Goal: Task Accomplishment & Management: Use online tool/utility

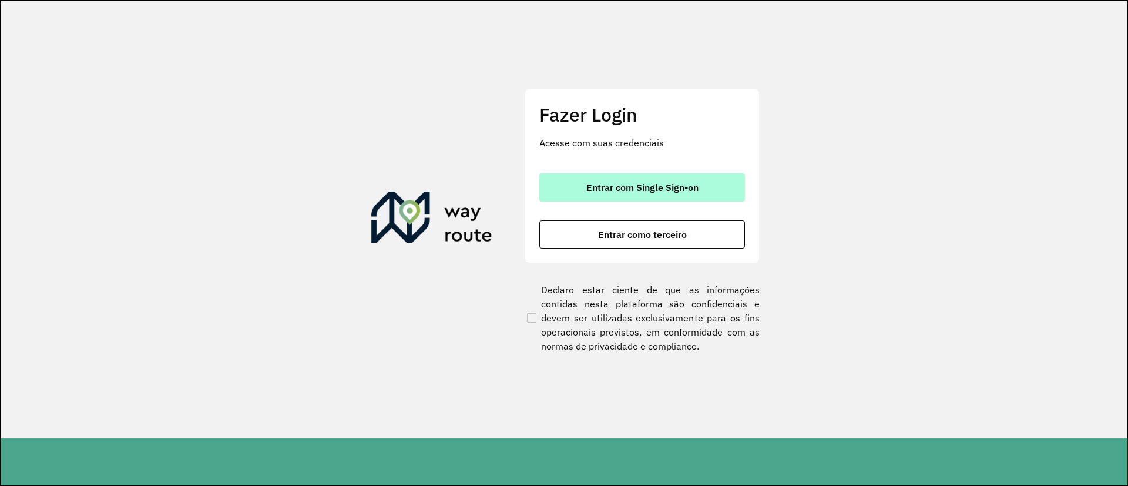
click at [641, 191] on span "Entrar com Single Sign-on" at bounding box center [642, 187] width 112 height 9
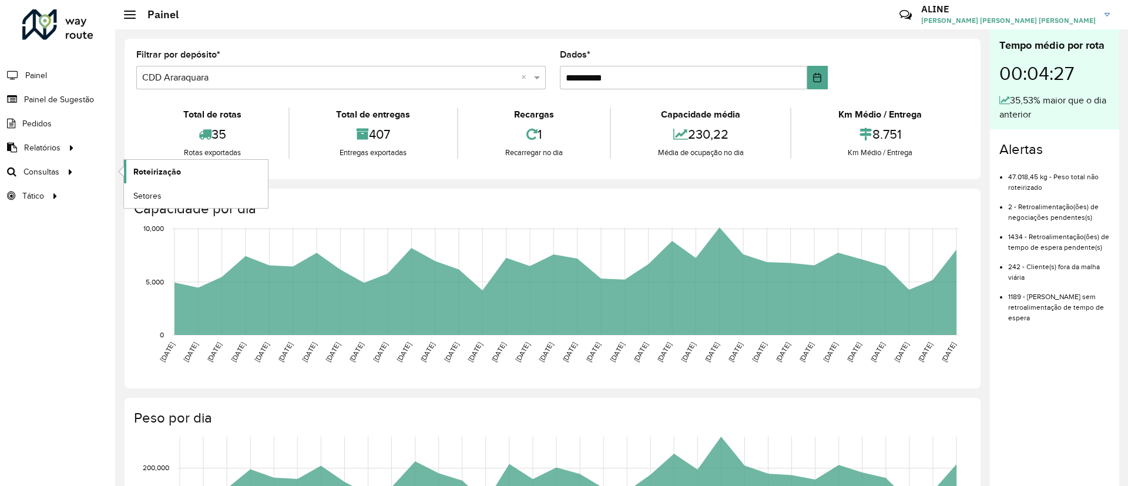
click at [156, 171] on font "Roteirização" at bounding box center [157, 171] width 48 height 9
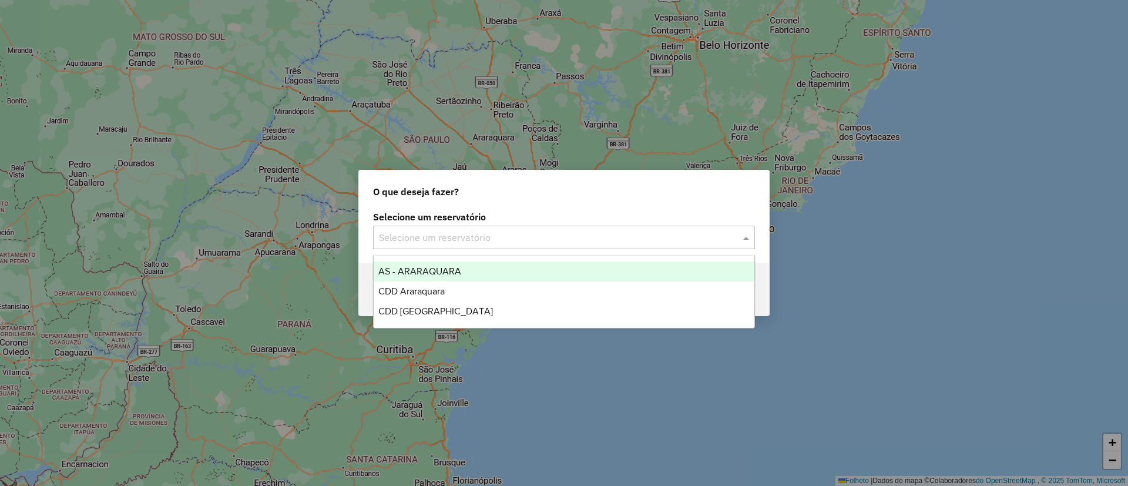
click at [556, 238] on input "text" at bounding box center [552, 238] width 347 height 14
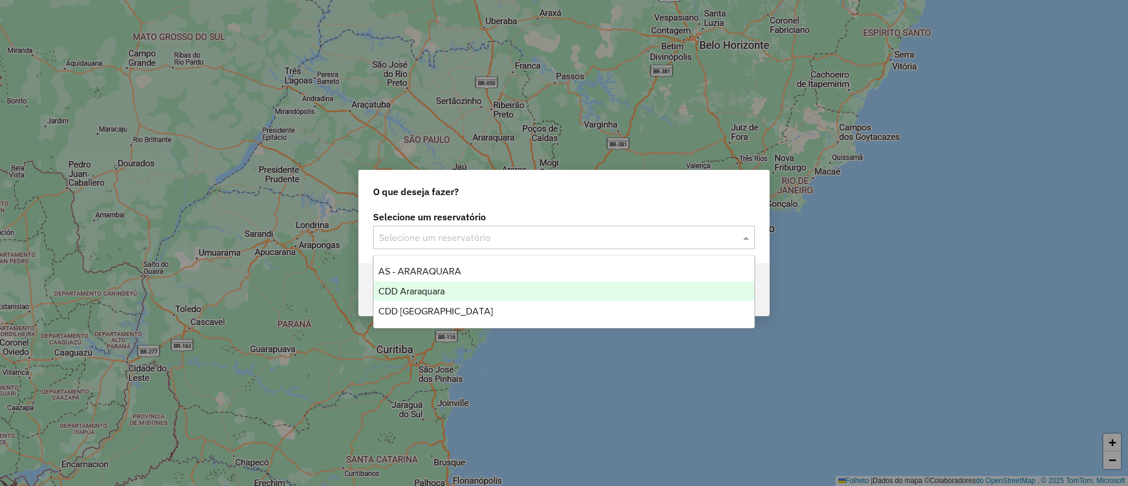
click at [443, 290] on font "CDD Araraquara" at bounding box center [411, 291] width 66 height 10
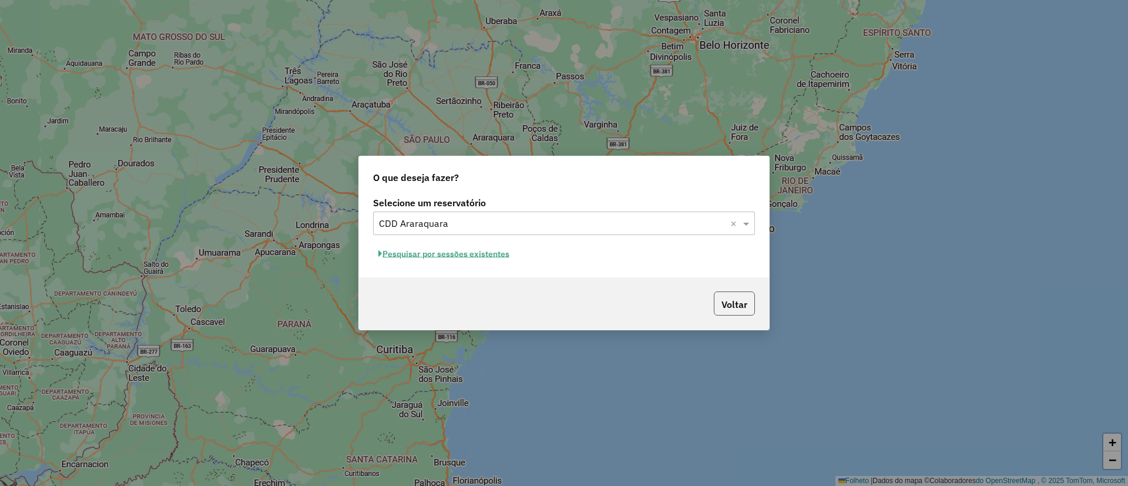
click at [734, 304] on font "Voltar" at bounding box center [734, 304] width 26 height 12
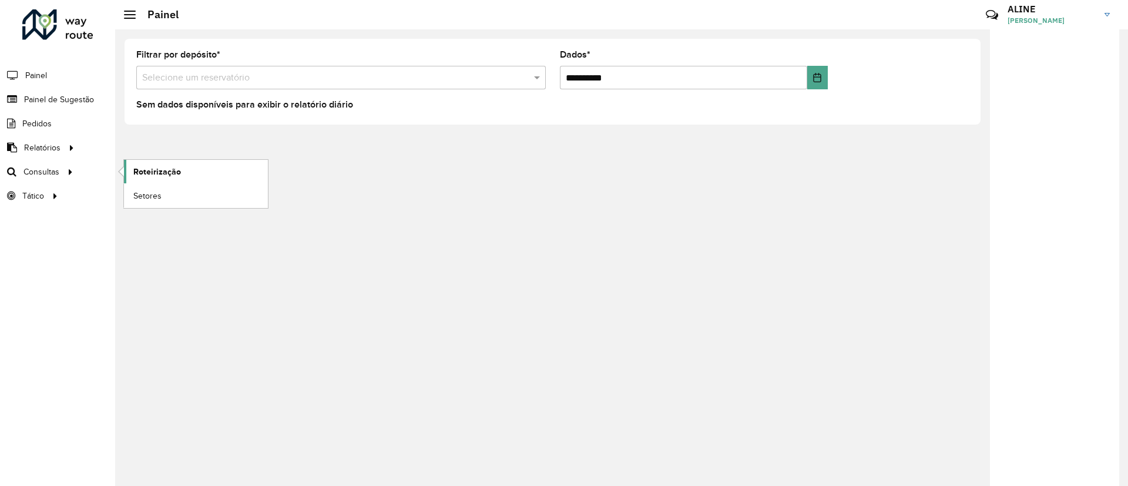
click at [160, 172] on font "Roteirização" at bounding box center [157, 171] width 48 height 9
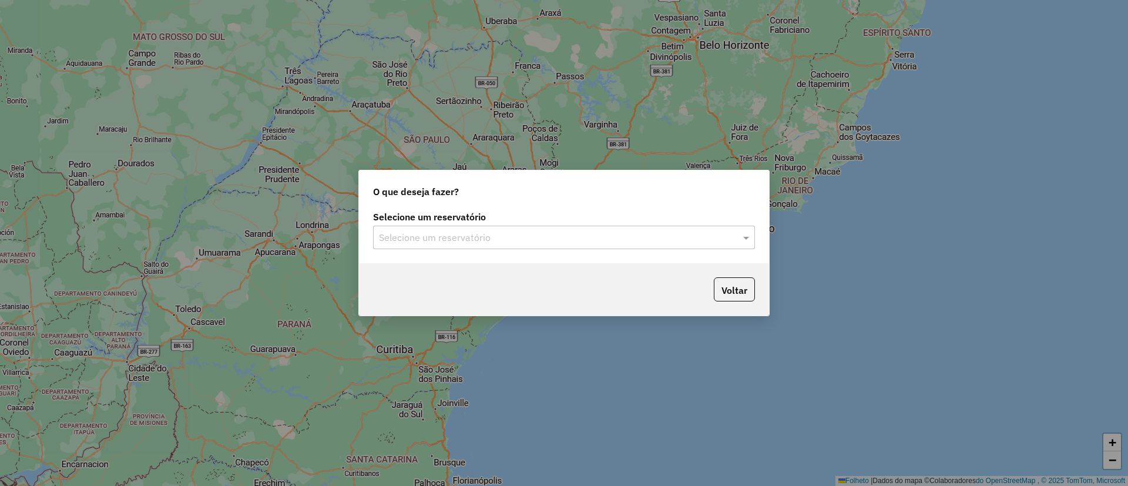
click at [502, 227] on div "Selecione um reservatório" at bounding box center [564, 237] width 382 height 23
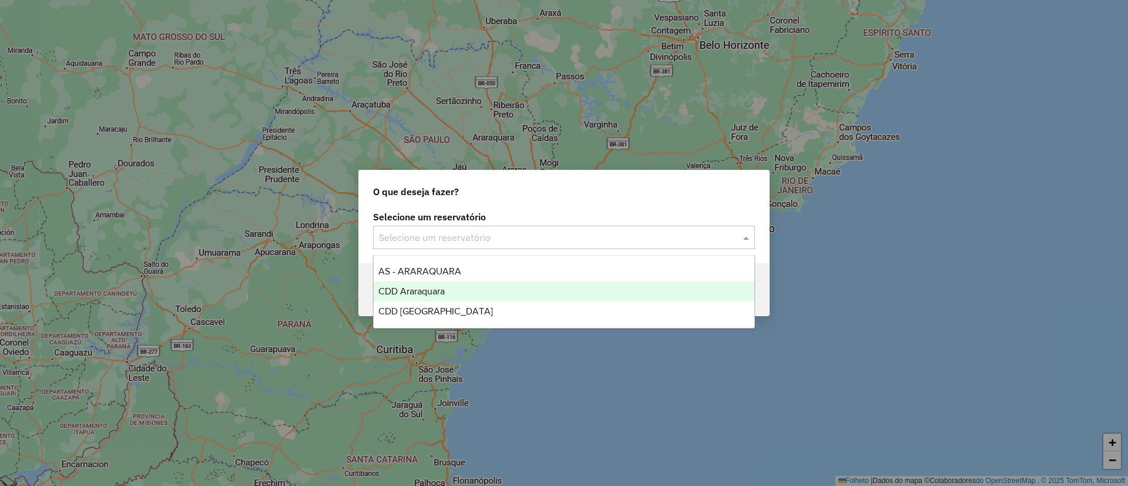
click at [422, 291] on font "CDD Araraquara" at bounding box center [411, 291] width 66 height 10
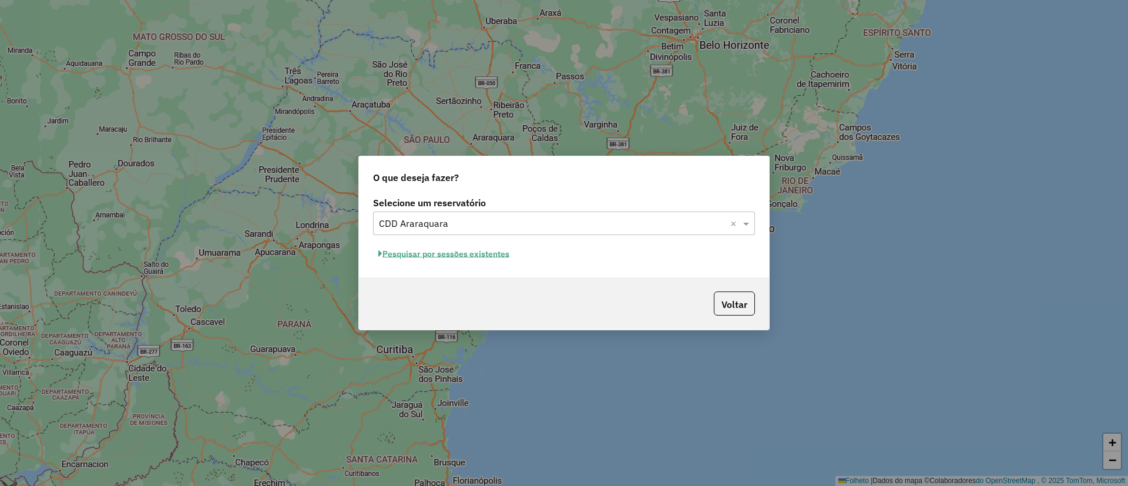
click at [460, 258] on font "Pesquisar por sessões existentes" at bounding box center [445, 253] width 127 height 11
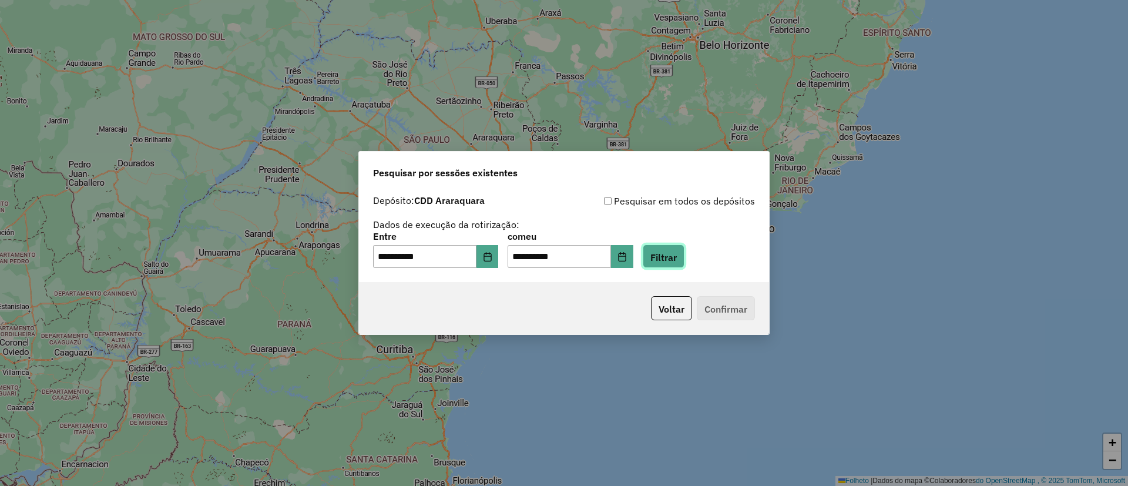
click at [677, 259] on font "Filtrar" at bounding box center [663, 257] width 26 height 12
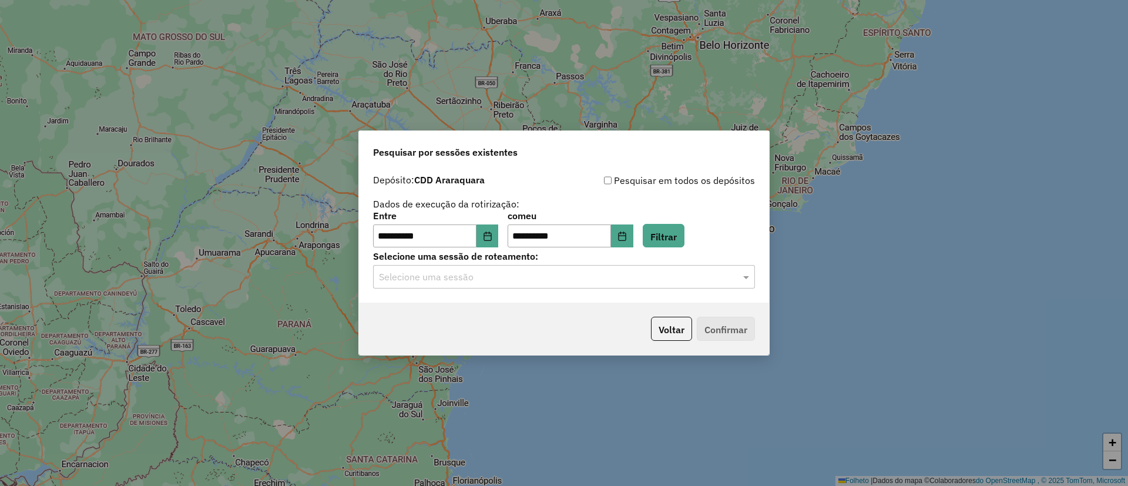
click at [598, 281] on input "text" at bounding box center [552, 277] width 347 height 14
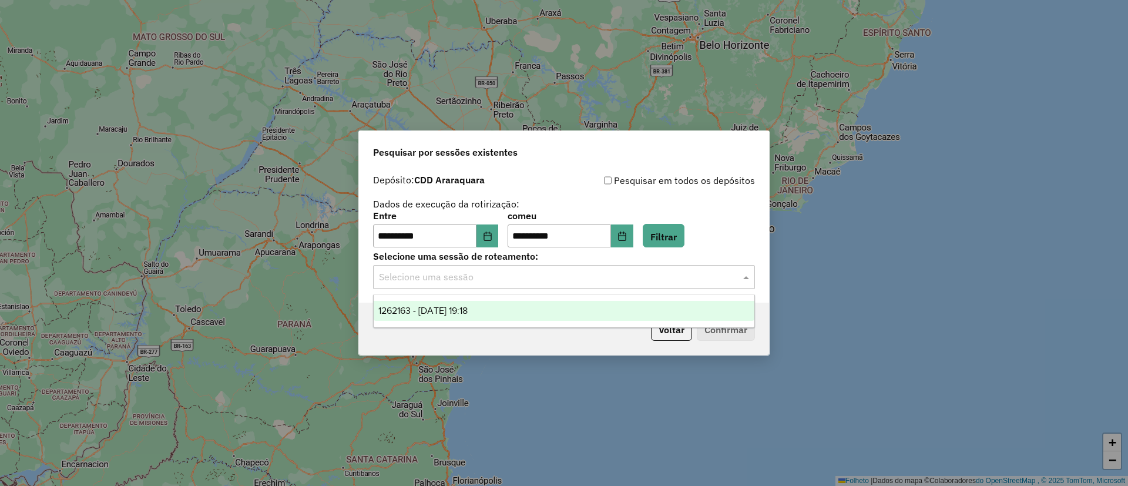
click at [466, 311] on font "1262163 - [DATE] 19:18" at bounding box center [422, 310] width 89 height 10
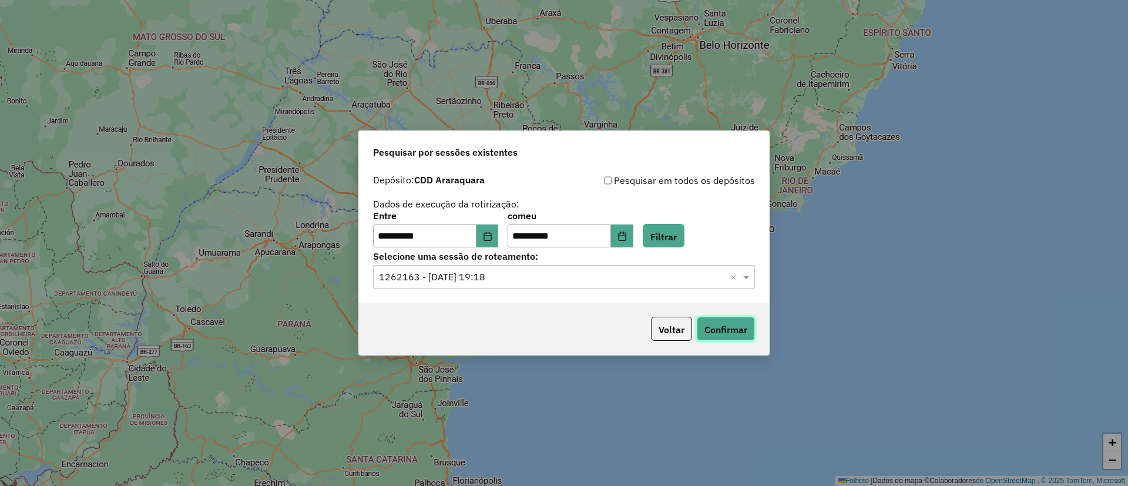
click at [733, 329] on font "Confirmar" at bounding box center [725, 330] width 43 height 12
click at [671, 331] on font "Voltar" at bounding box center [671, 330] width 26 height 12
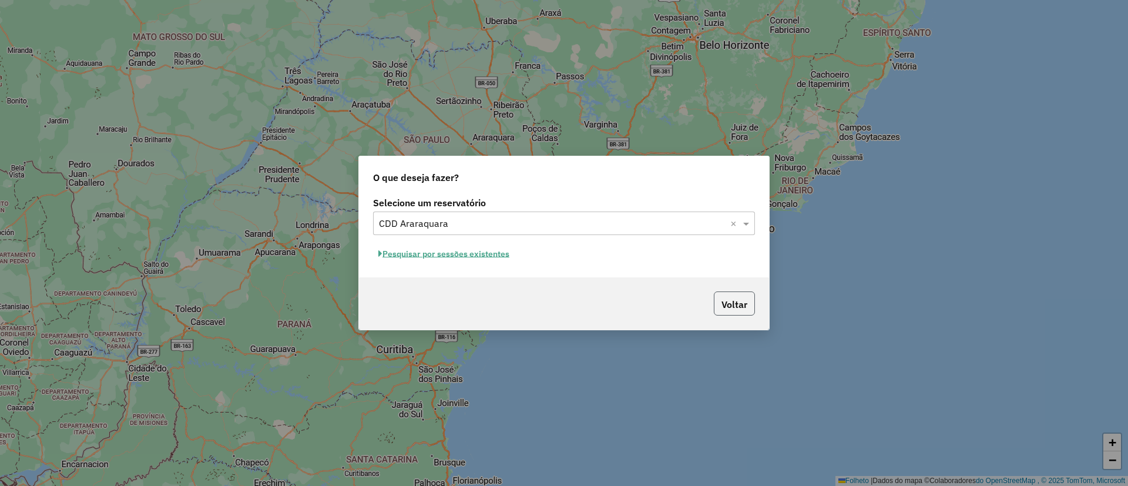
click at [739, 305] on font "Voltar" at bounding box center [734, 304] width 26 height 12
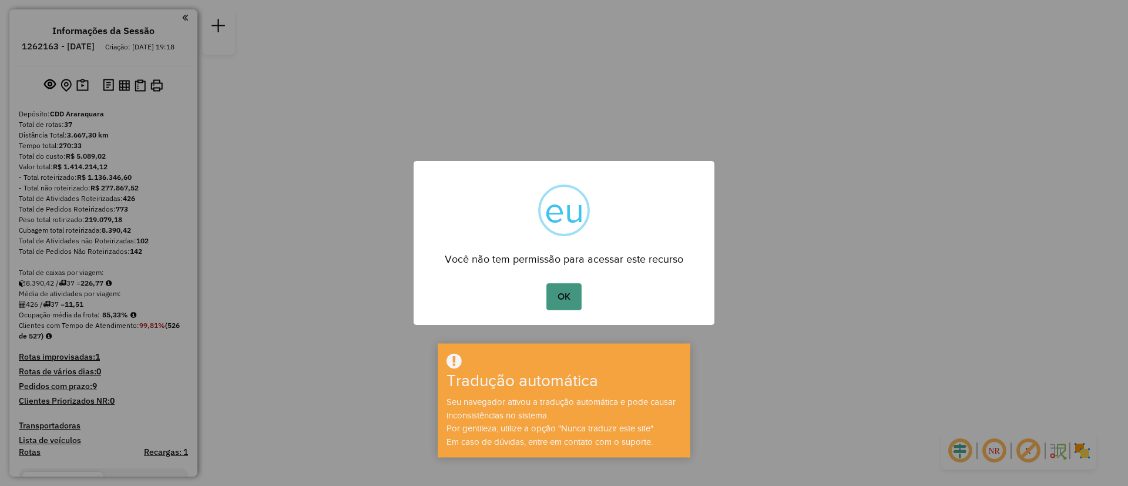
click at [563, 290] on button "OK" at bounding box center [563, 296] width 35 height 27
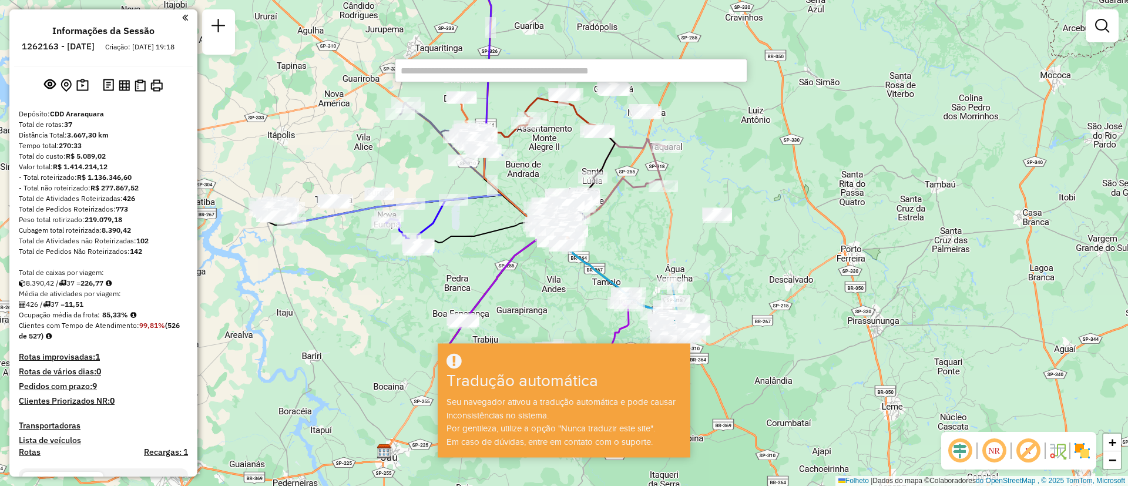
type input "*****"
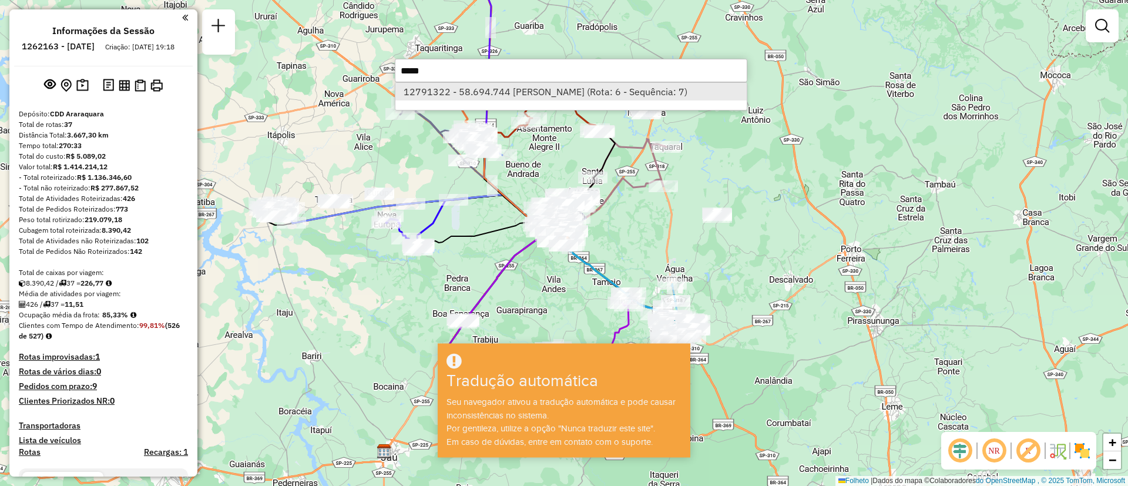
click at [541, 98] on li "12791322 - 58.694.744 OLAVO AUG (Rota: 6 - Sequência: 7)" at bounding box center [570, 92] width 351 height 18
select select "**********"
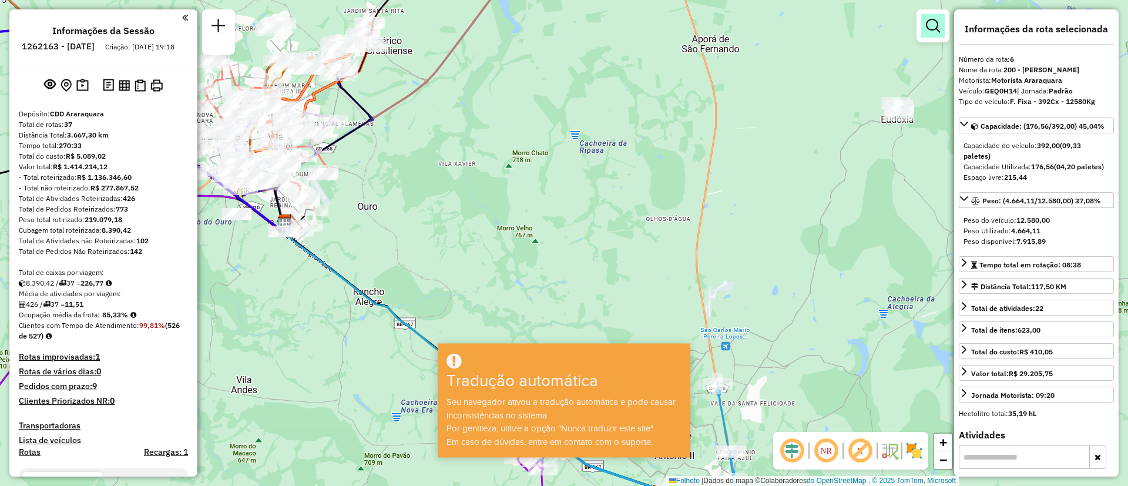
click at [942, 31] on link at bounding box center [932, 25] width 23 height 23
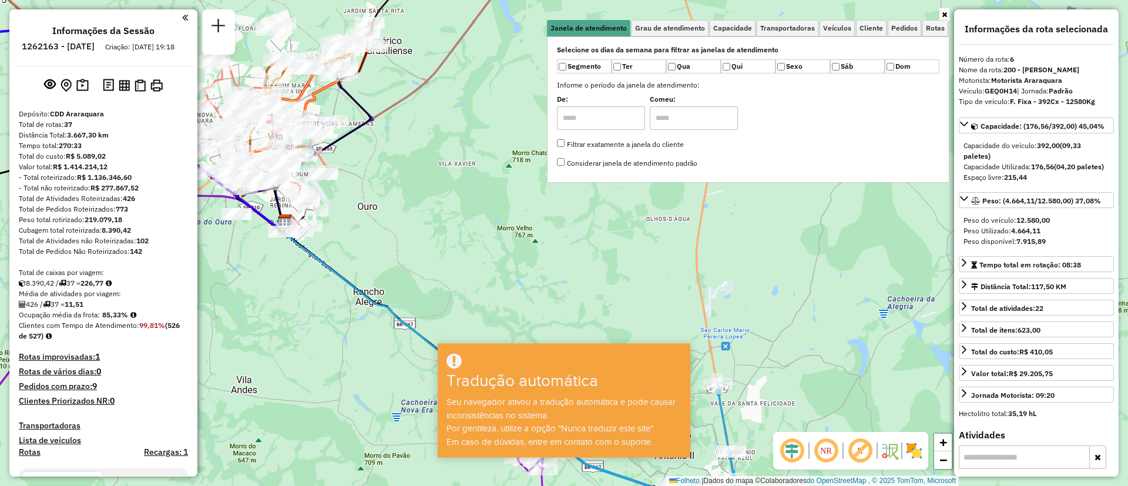
click at [946, 14] on icon at bounding box center [944, 14] width 5 height 7
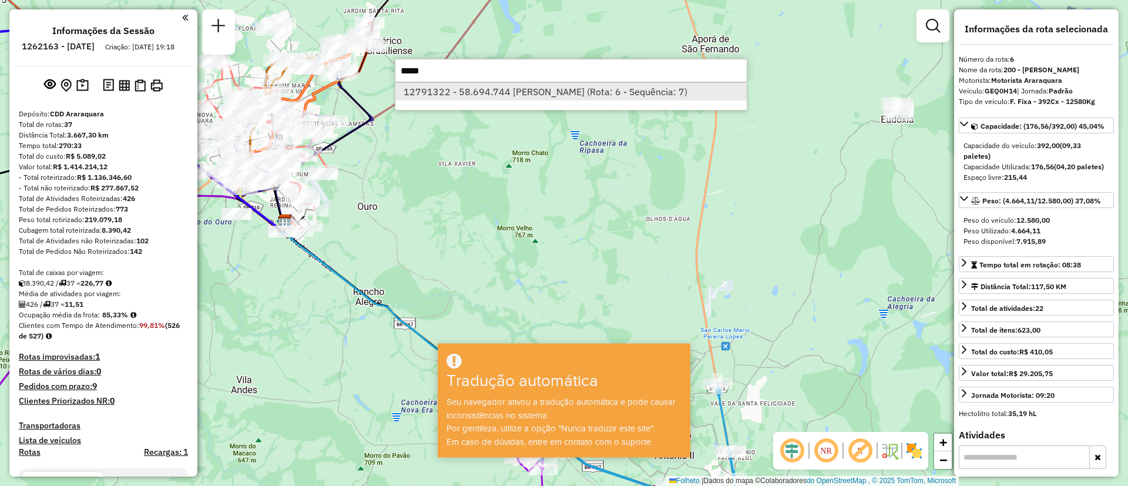
type input "*****"
click at [443, 93] on font "12791322 - 58.694.744 OLAVO AUG (Rota: 6 - Sequência: 7)" at bounding box center [546, 92] width 284 height 12
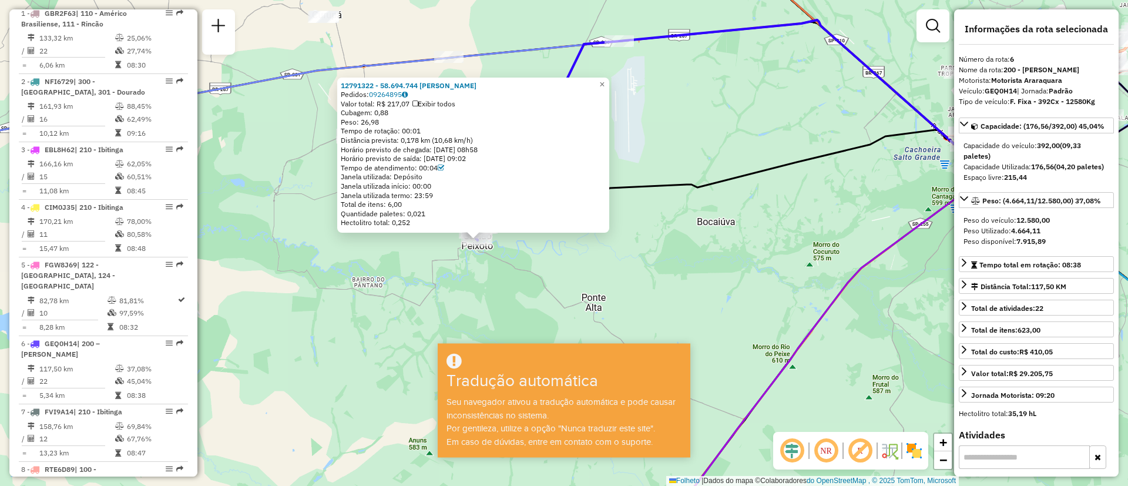
drag, startPoint x: 703, startPoint y: 299, endPoint x: 692, endPoint y: 298, distance: 10.6
click at [692, 298] on div "12791322 - 58.694.744 OLAVO AUG Pedidos: 09264895 Valor total: R$ 217,07 Exibir…" at bounding box center [564, 243] width 1128 height 486
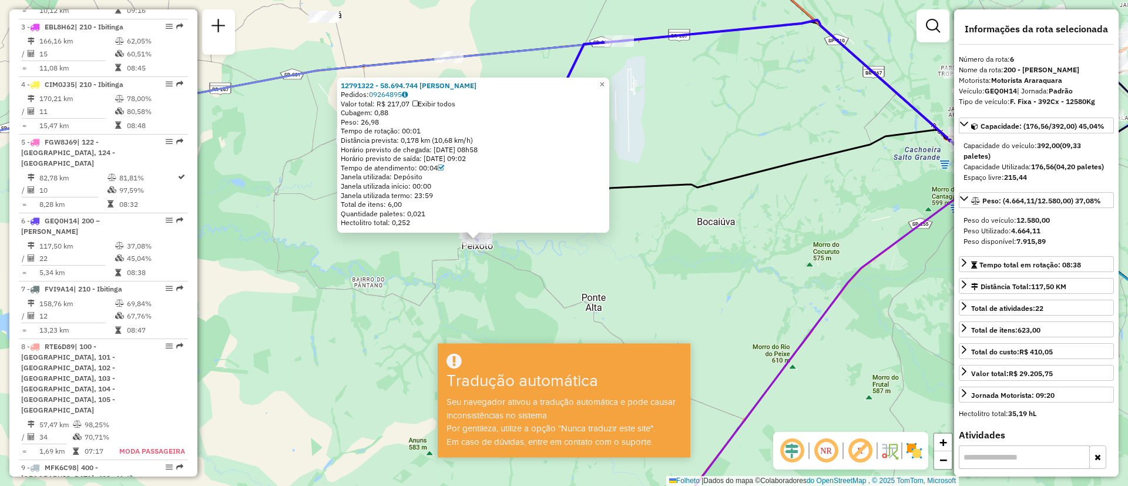
scroll to position [816, 0]
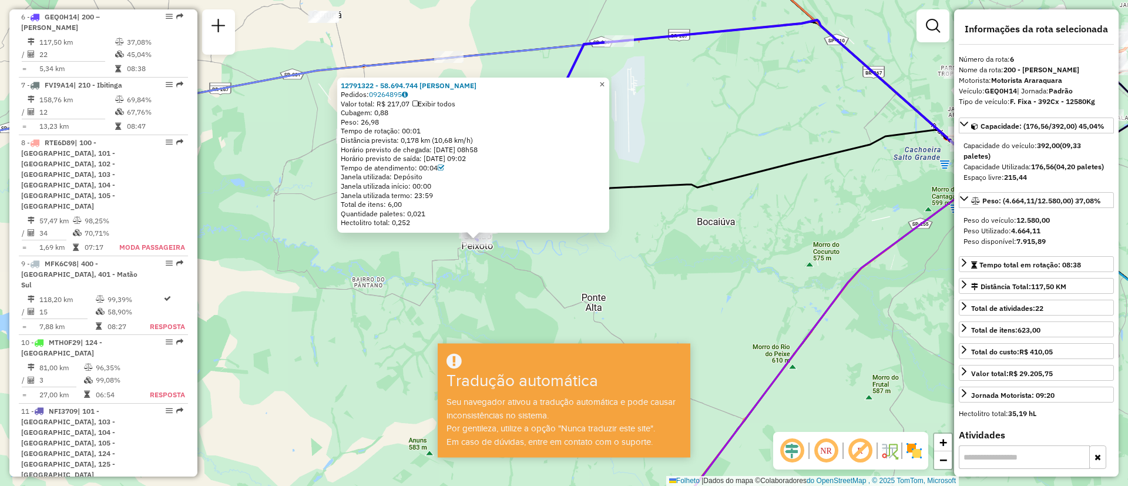
click at [604, 82] on font "×" at bounding box center [601, 84] width 5 height 10
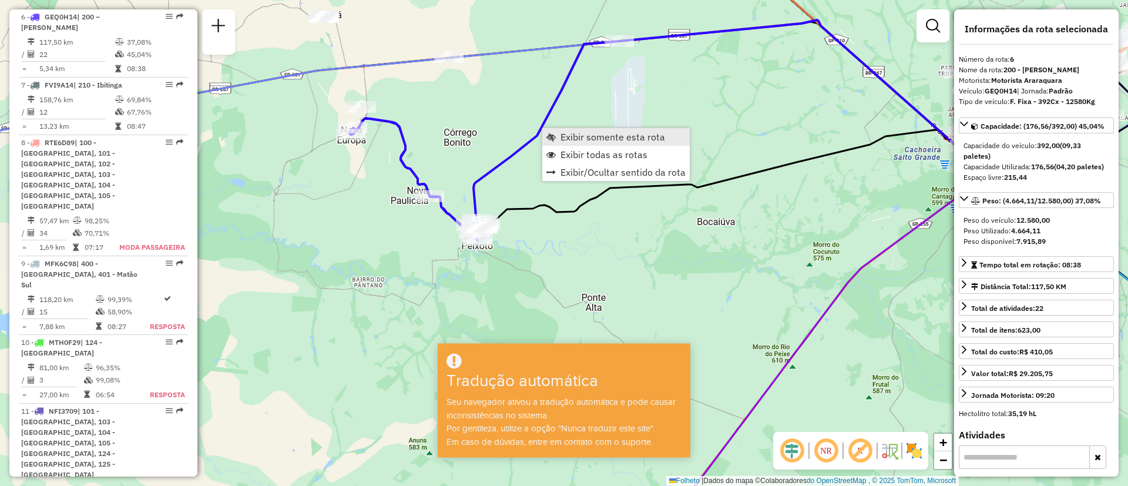
click at [570, 136] on font "Exibir somente esta rota" at bounding box center [612, 137] width 105 height 12
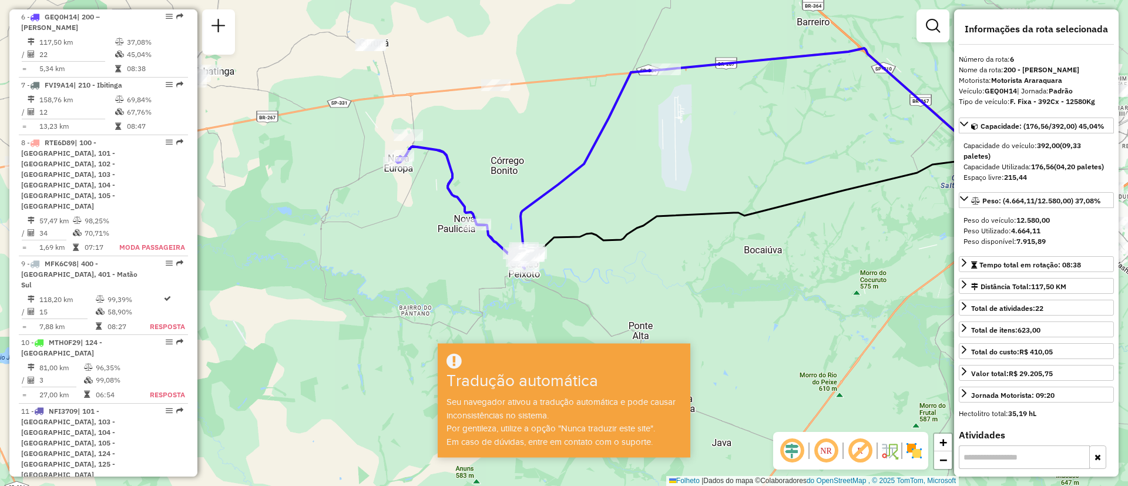
drag, startPoint x: 748, startPoint y: 270, endPoint x: 941, endPoint y: 233, distance: 196.7
click at [941, 233] on div "Janela de atendimento Grau de atendimento Capacidade Transportadoras Veículos C…" at bounding box center [564, 243] width 1128 height 486
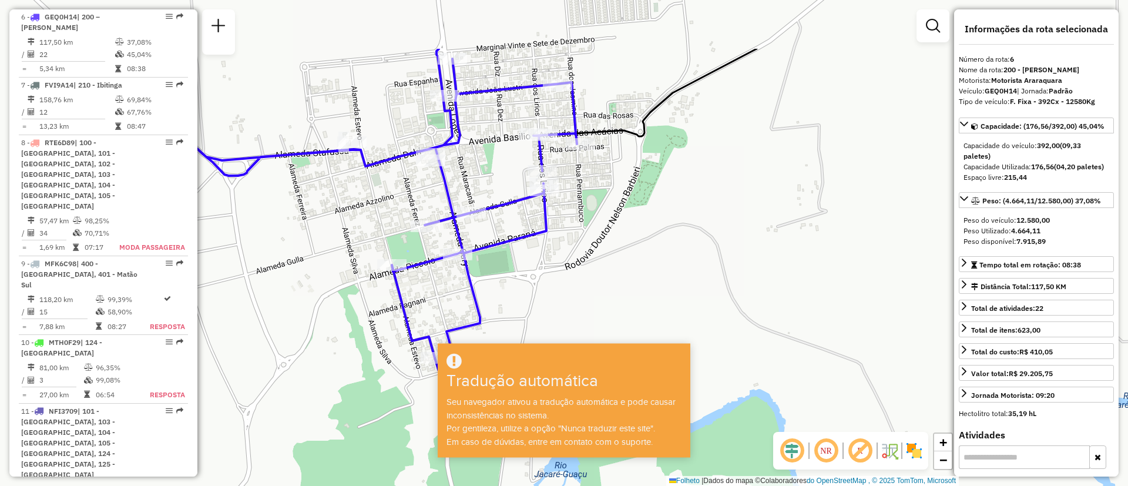
drag, startPoint x: 657, startPoint y: 264, endPoint x: 671, endPoint y: 281, distance: 21.3
click at [671, 281] on div "Janela de atendimento Grau de atendimento Capacidade Transportadoras Veículos C…" at bounding box center [564, 243] width 1128 height 486
paste input "*****"
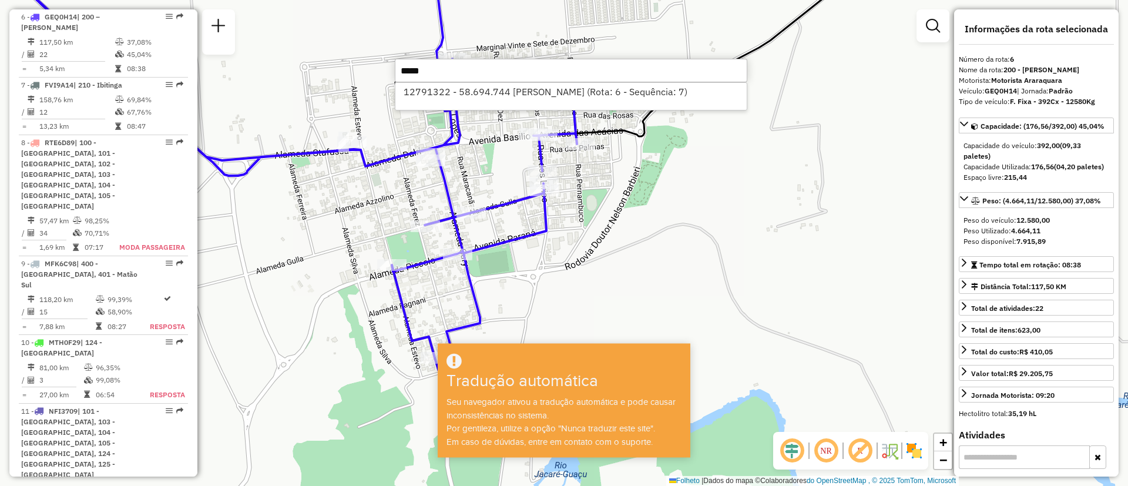
type input "*****"
click at [499, 102] on div "12791322 - 58.694.744 OLAVO AUG (Rota: 6 - Sequência: 7)" at bounding box center [571, 96] width 352 height 28
click at [516, 94] on font "12791322 - 58.694.744 OLAVO AUG (Rota: 6 - Sequência: 7)" at bounding box center [546, 92] width 284 height 12
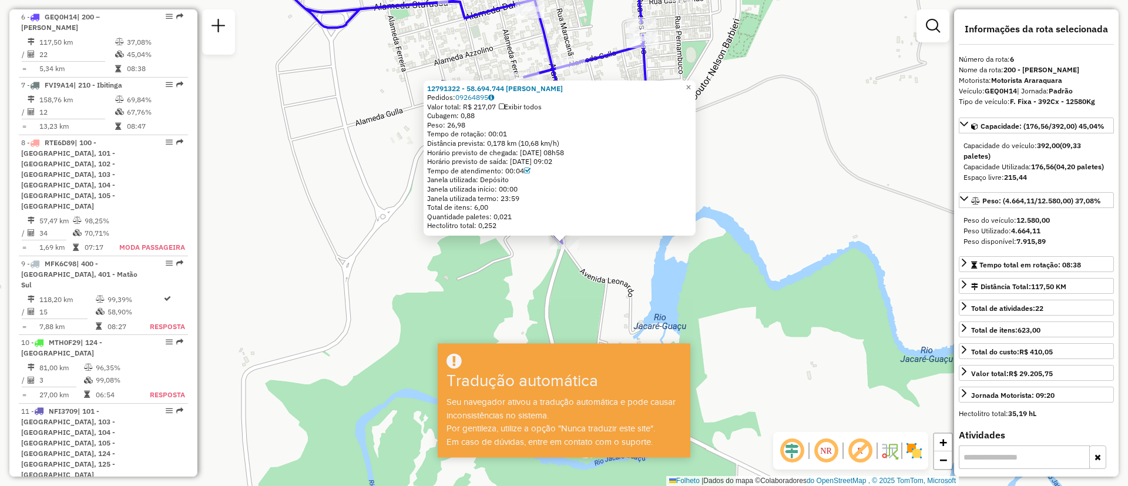
click at [734, 267] on div "12791322 - 58.694.744 OLAVO AUG Pedidos: 09264895 Valor total: R$ 217,07 Exibir…" at bounding box center [564, 243] width 1128 height 486
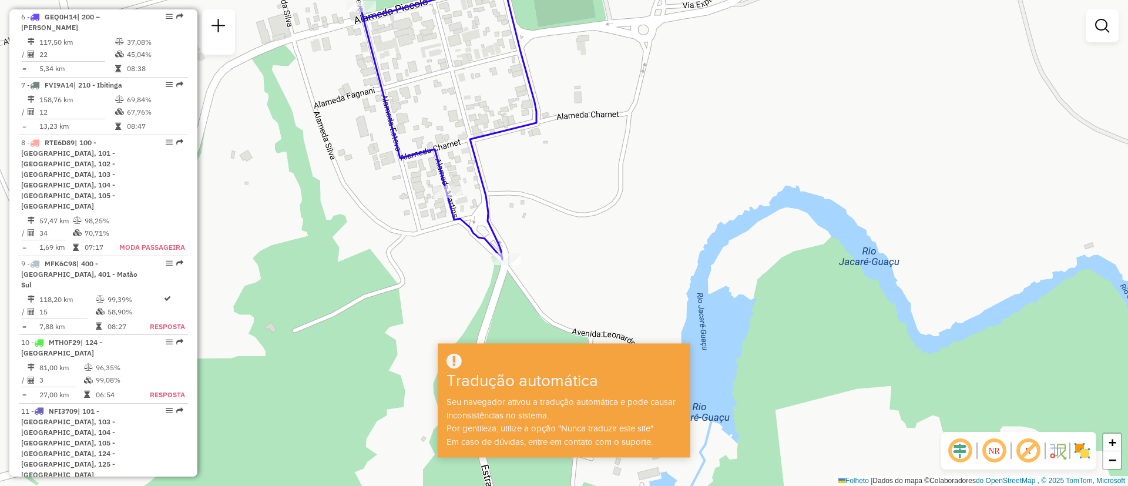
drag, startPoint x: 694, startPoint y: 177, endPoint x: 654, endPoint y: 200, distance: 46.0
click at [654, 200] on div "Janela de atendimento Grau de atendimento Capacidade Transportadoras Veículos C…" at bounding box center [564, 243] width 1128 height 486
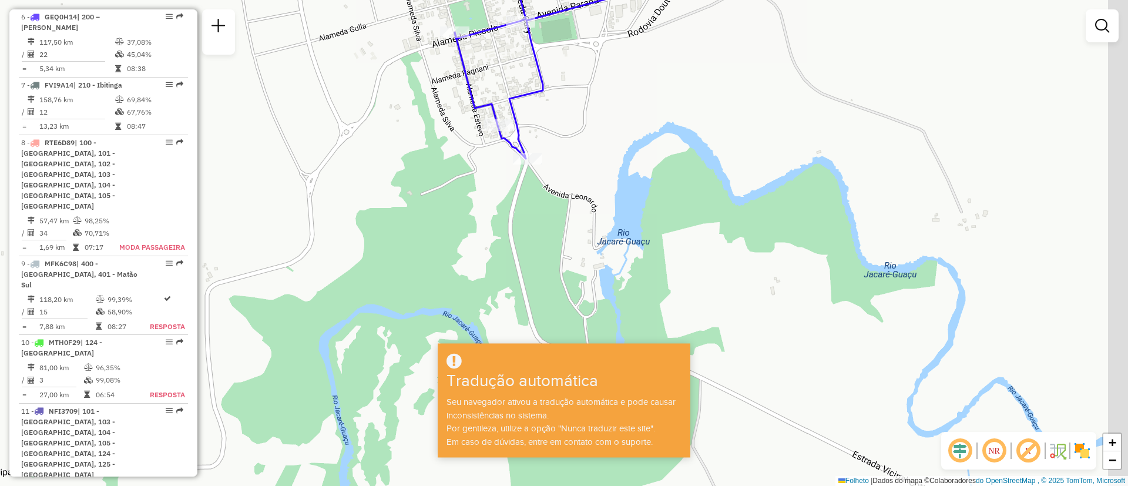
drag, startPoint x: 764, startPoint y: 328, endPoint x: 710, endPoint y: 256, distance: 90.2
click at [710, 256] on div "Janela de atendimento Grau de atendimento Capacidade Transportadoras Veículos C…" at bounding box center [564, 243] width 1128 height 486
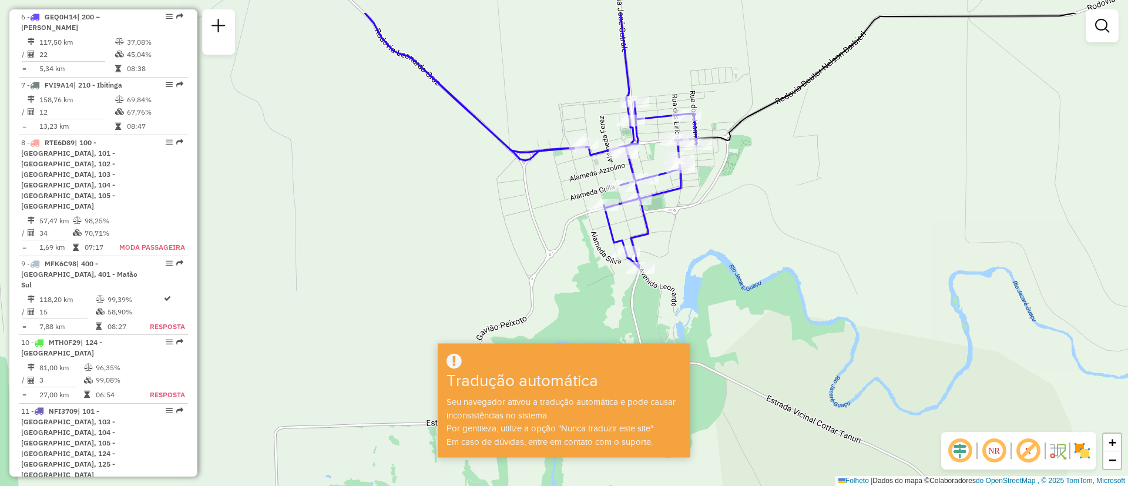
drag, startPoint x: 713, startPoint y: 170, endPoint x: 735, endPoint y: 231, distance: 65.6
click at [735, 231] on div "Janela de atendimento Grau de atendimento Capacidade Transportadoras Veículos C…" at bounding box center [564, 243] width 1128 height 486
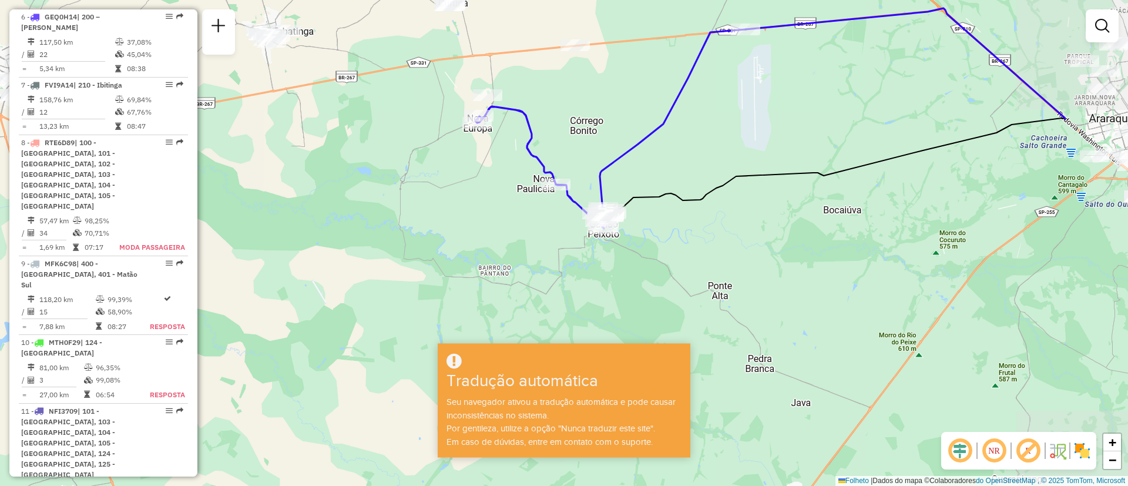
drag, startPoint x: 835, startPoint y: 284, endPoint x: 667, endPoint y: 235, distance: 174.5
click at [667, 235] on div "Janela de atendimento Grau de atendimento Capacidade Transportadoras Veículos C…" at bounding box center [564, 243] width 1128 height 486
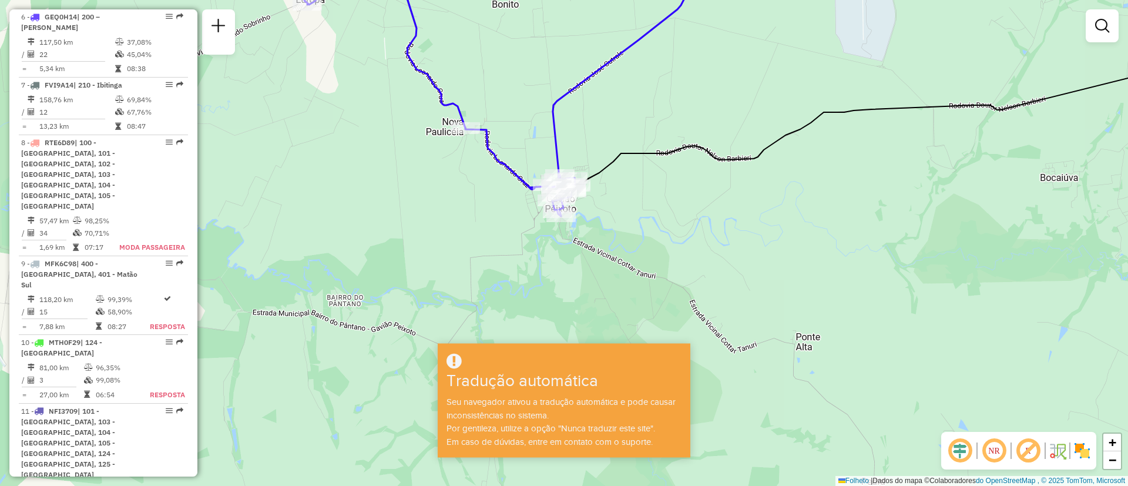
drag, startPoint x: 640, startPoint y: 218, endPoint x: 702, endPoint y: 306, distance: 107.9
click at [703, 306] on div "Janela de atendimento Grau de atendimento Capacidade Transportadoras Veículos C…" at bounding box center [564, 243] width 1128 height 486
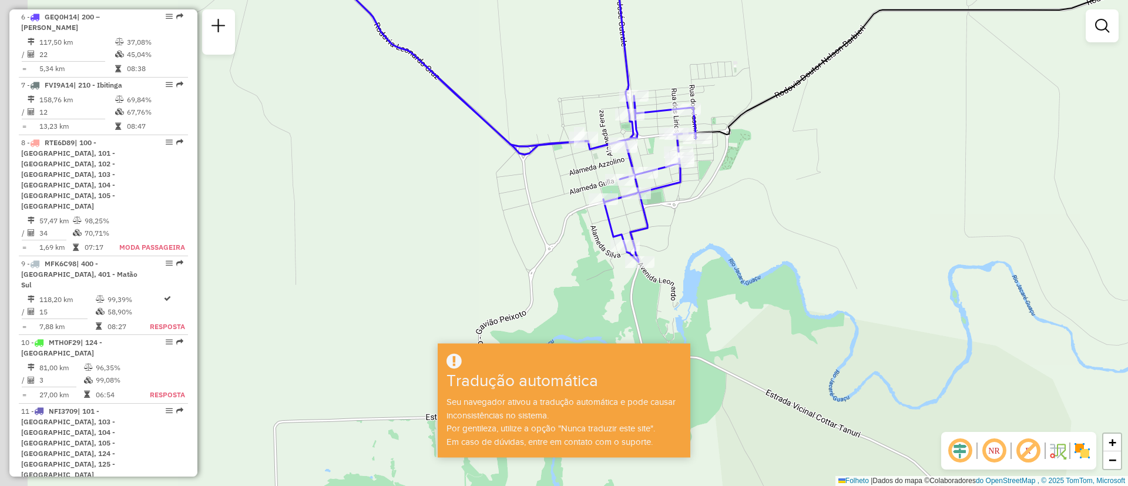
drag, startPoint x: 586, startPoint y: 224, endPoint x: 300, endPoint y: 49, distance: 334.9
click at [750, 243] on div "Janela de atendimento Grau de atendimento Capacidade Transportadoras Veículos C…" at bounding box center [564, 243] width 1128 height 486
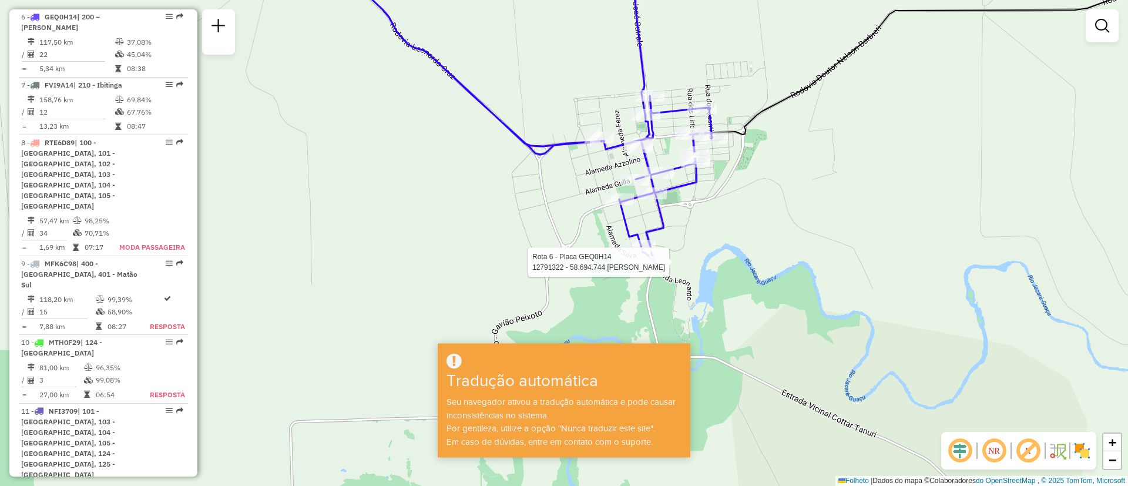
select select "**********"
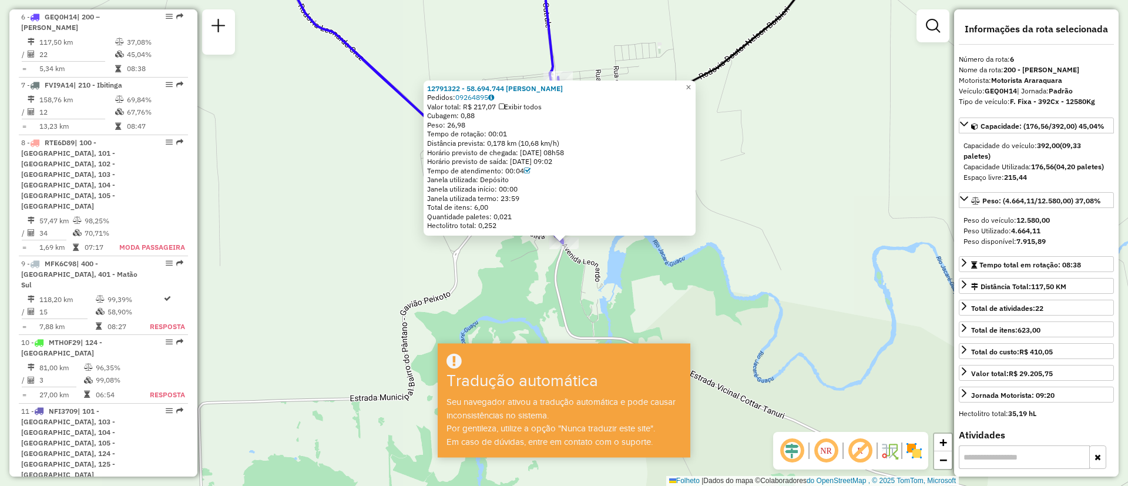
click at [814, 208] on div "12791322 - 58.694.744 OLAVO AUG Pedidos: 09264895 Valor total: R$ 217,07 Exibir…" at bounding box center [564, 243] width 1128 height 486
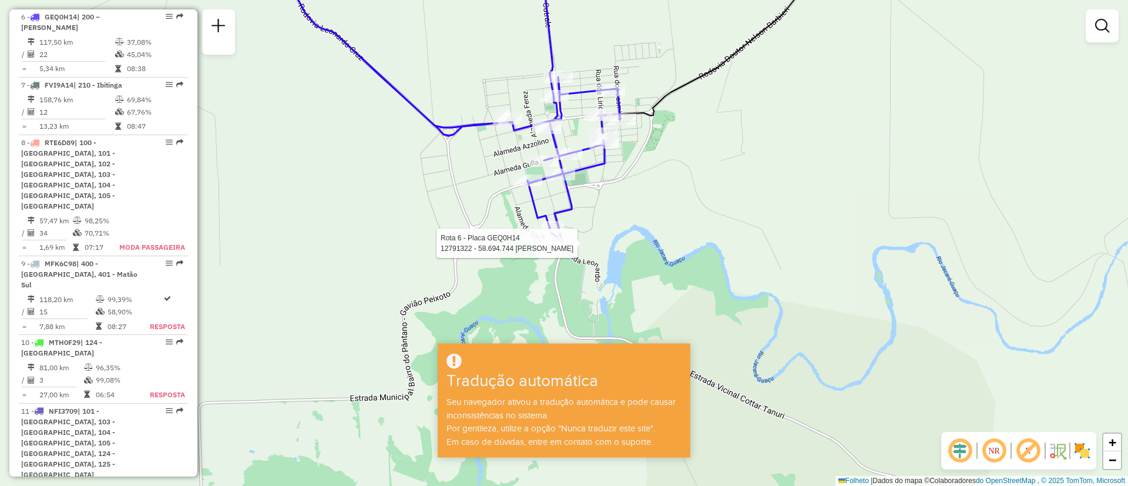
select select "**********"
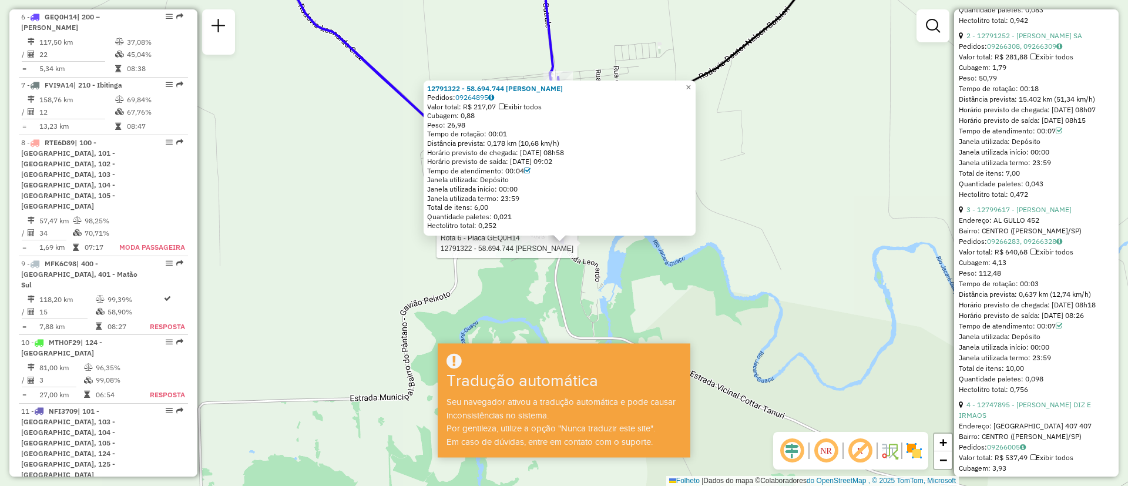
scroll to position [705, 0]
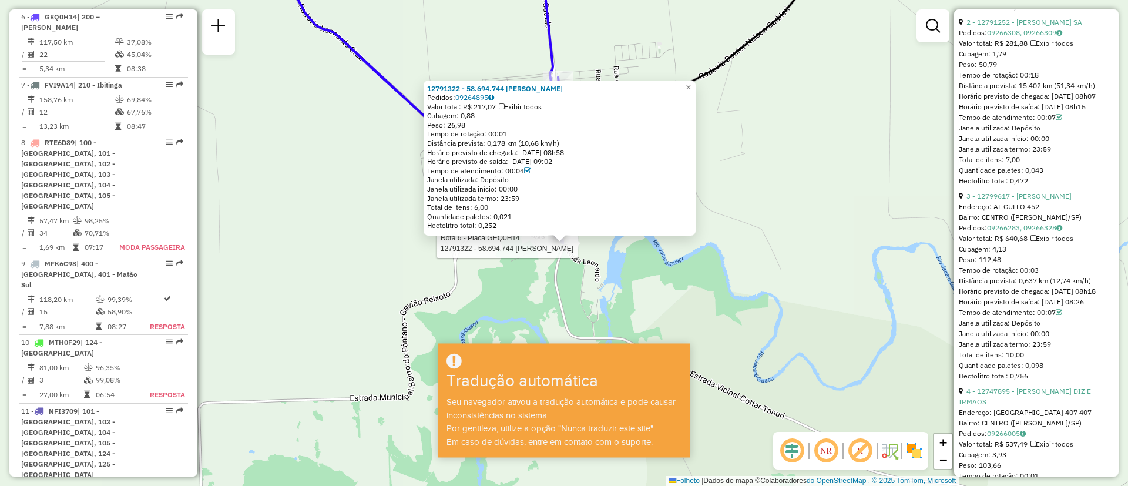
click at [463, 86] on font "12791322 - 58.694.744 OLAVO AUG" at bounding box center [495, 88] width 136 height 9
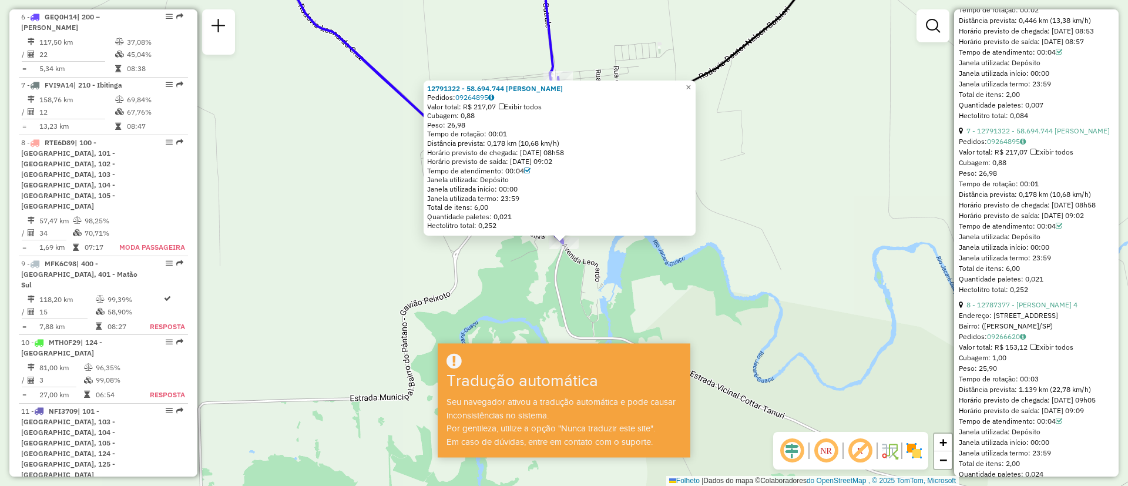
scroll to position [1586, 0]
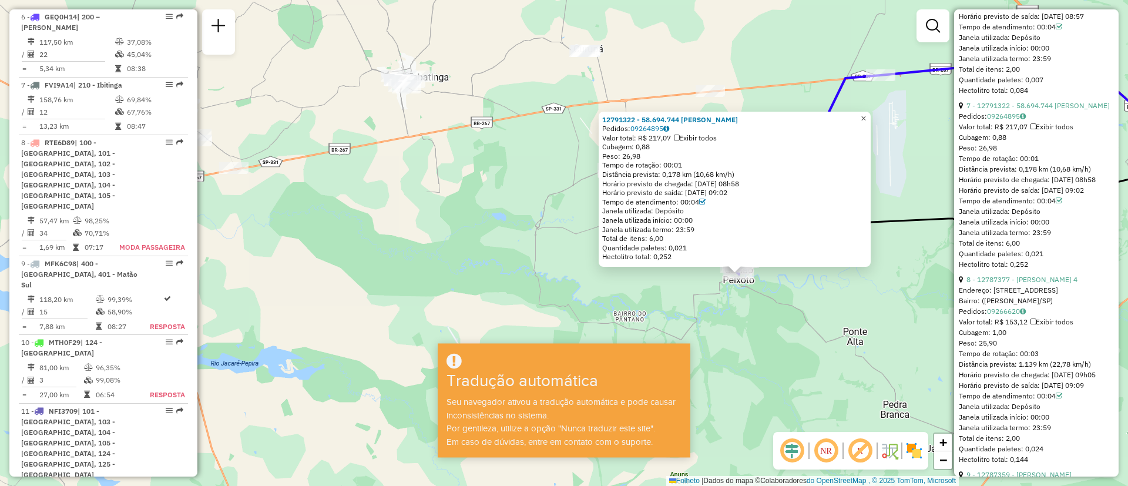
click at [866, 114] on font "×" at bounding box center [863, 118] width 5 height 10
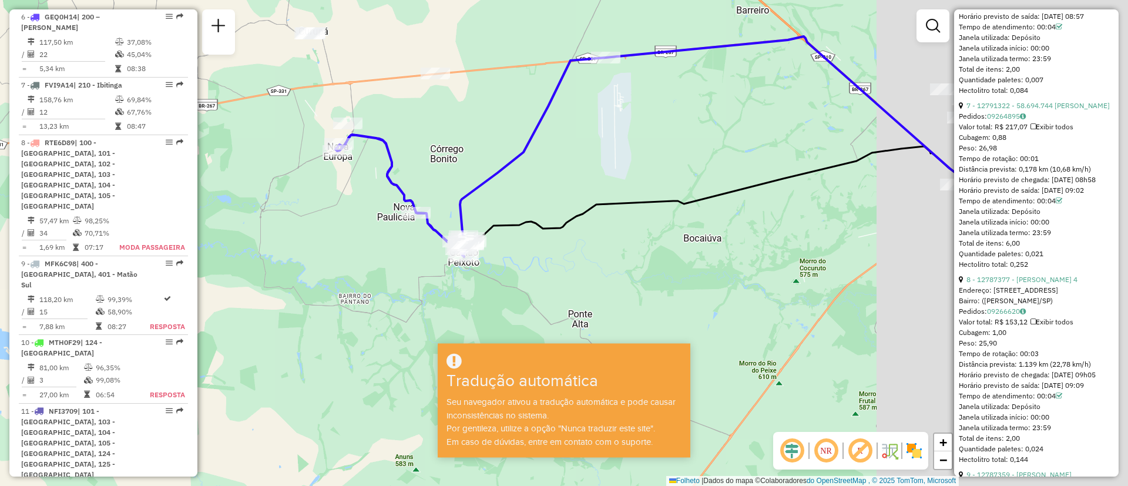
drag, startPoint x: 853, startPoint y: 308, endPoint x: 565, endPoint y: 288, distance: 289.1
click at [568, 289] on div "Janela de atendimento Grau de atendimento Capacidade Transportadoras Veículos C…" at bounding box center [564, 243] width 1128 height 486
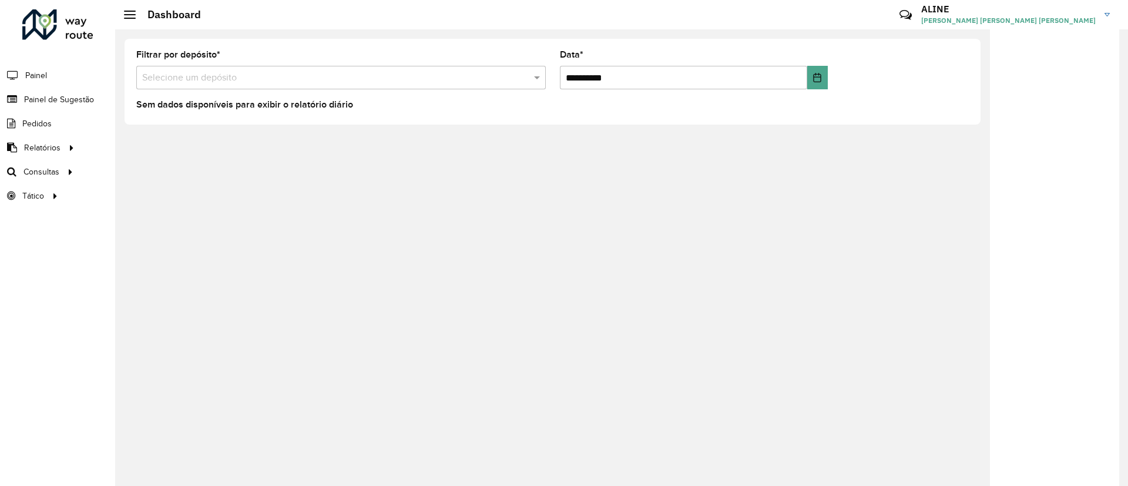
click at [469, 79] on input "text" at bounding box center [329, 78] width 374 height 14
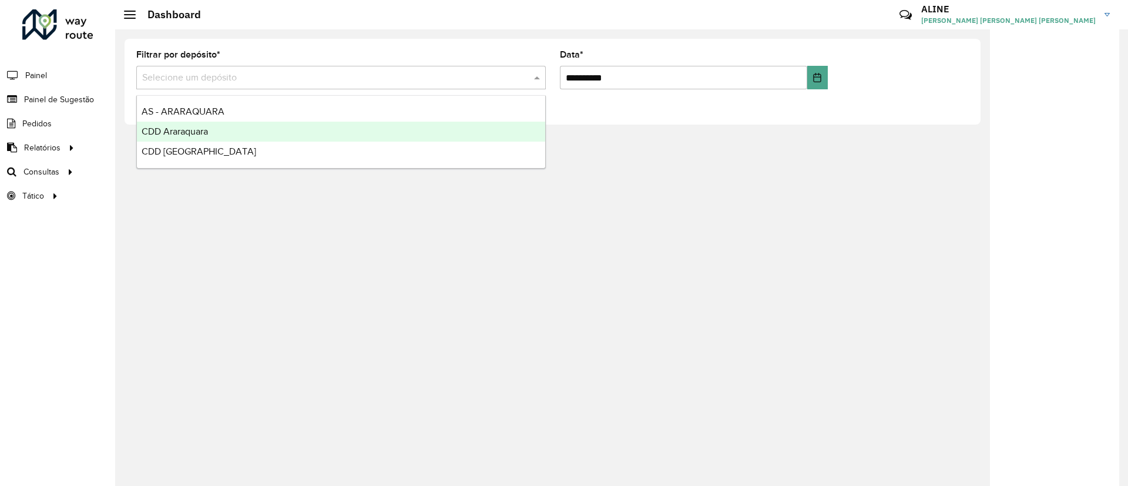
click at [191, 128] on span "CDD Araraquara" at bounding box center [175, 131] width 66 height 10
